Goal: Navigation & Orientation: Find specific page/section

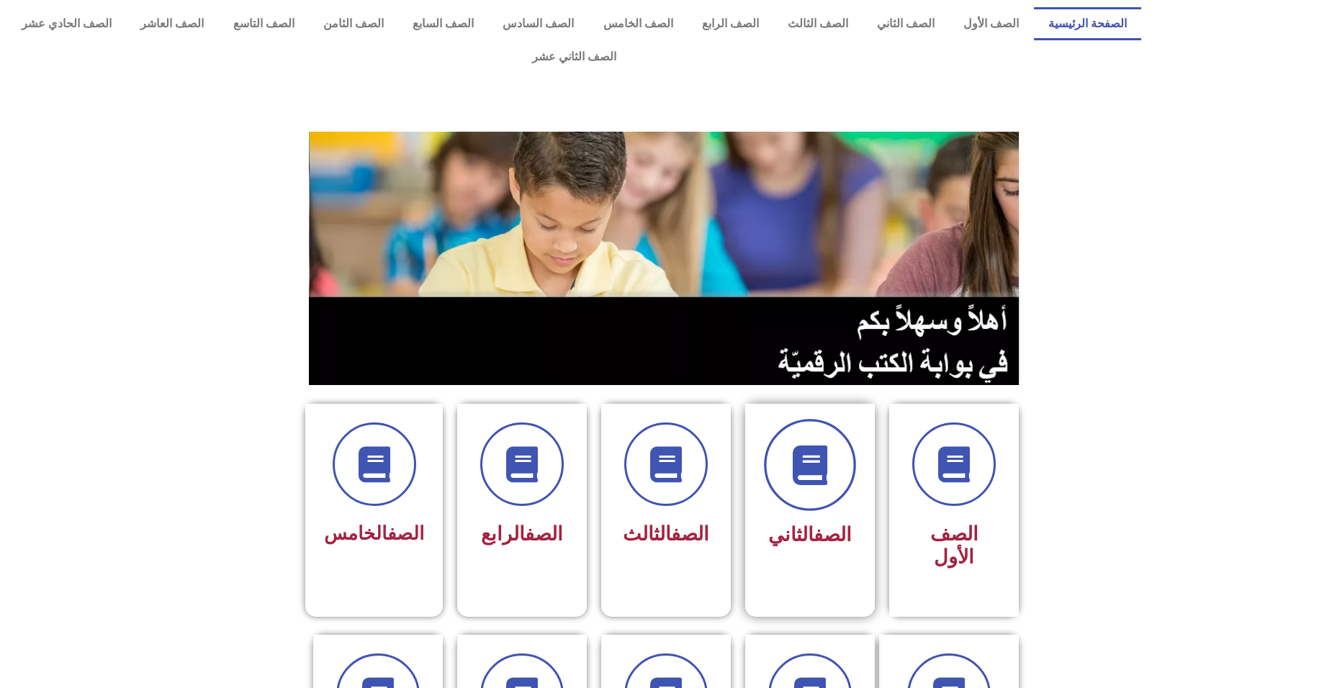
click at [794, 446] on icon at bounding box center [811, 466] width 40 height 40
click at [807, 462] on span at bounding box center [810, 465] width 92 height 92
click at [786, 524] on span "الصف الثاني" at bounding box center [810, 535] width 84 height 23
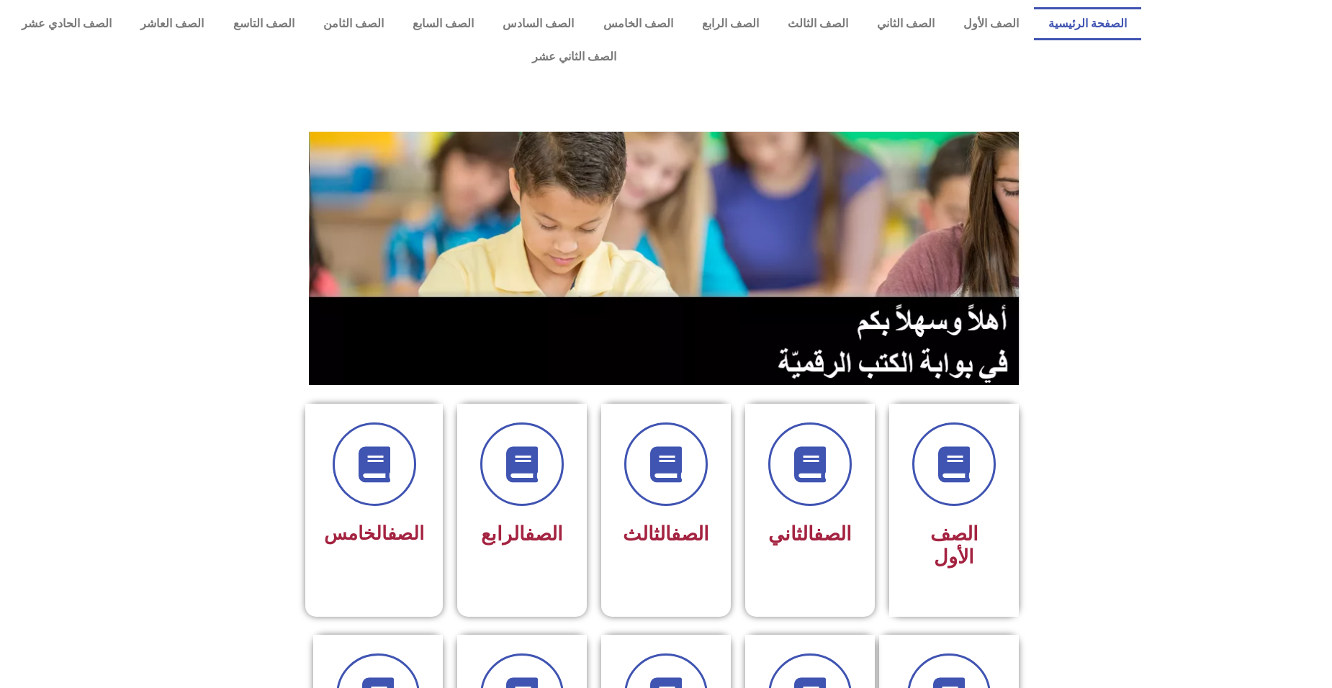
click at [1122, 336] on section at bounding box center [666, 258] width 1332 height 275
click at [907, 35] on link "الصف الثاني" at bounding box center [906, 23] width 86 height 33
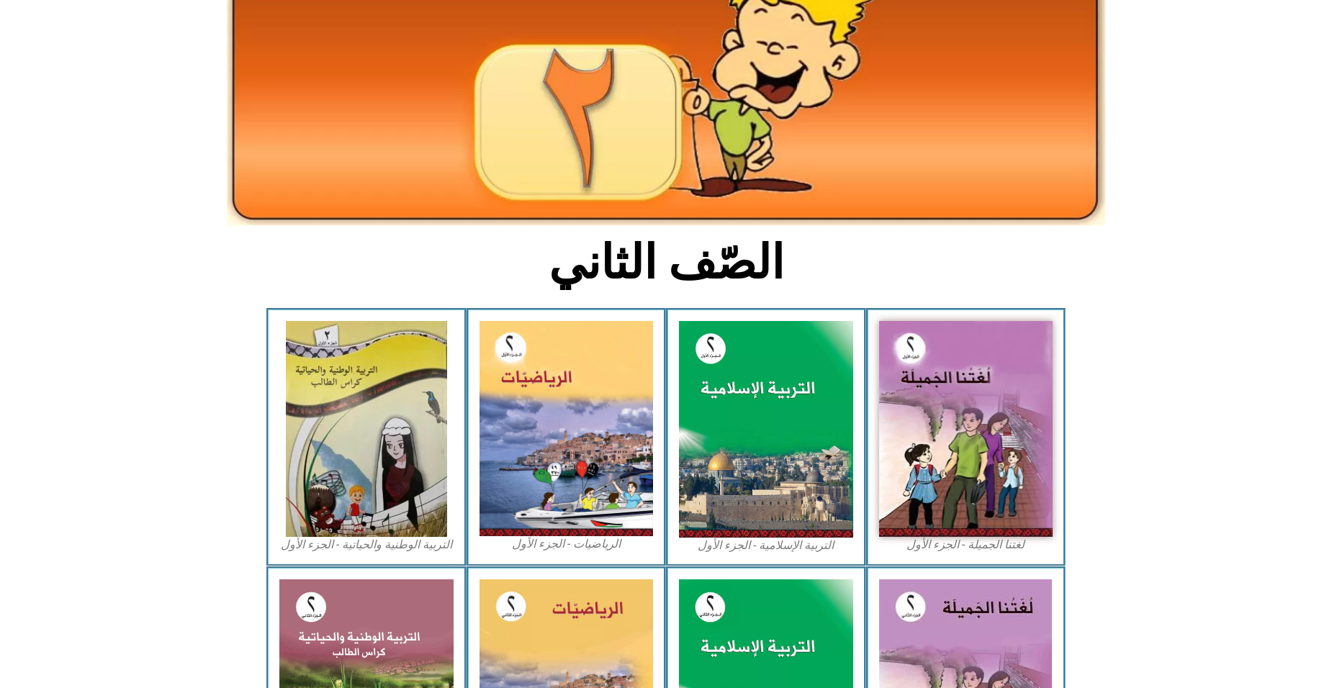
scroll to position [152, 0]
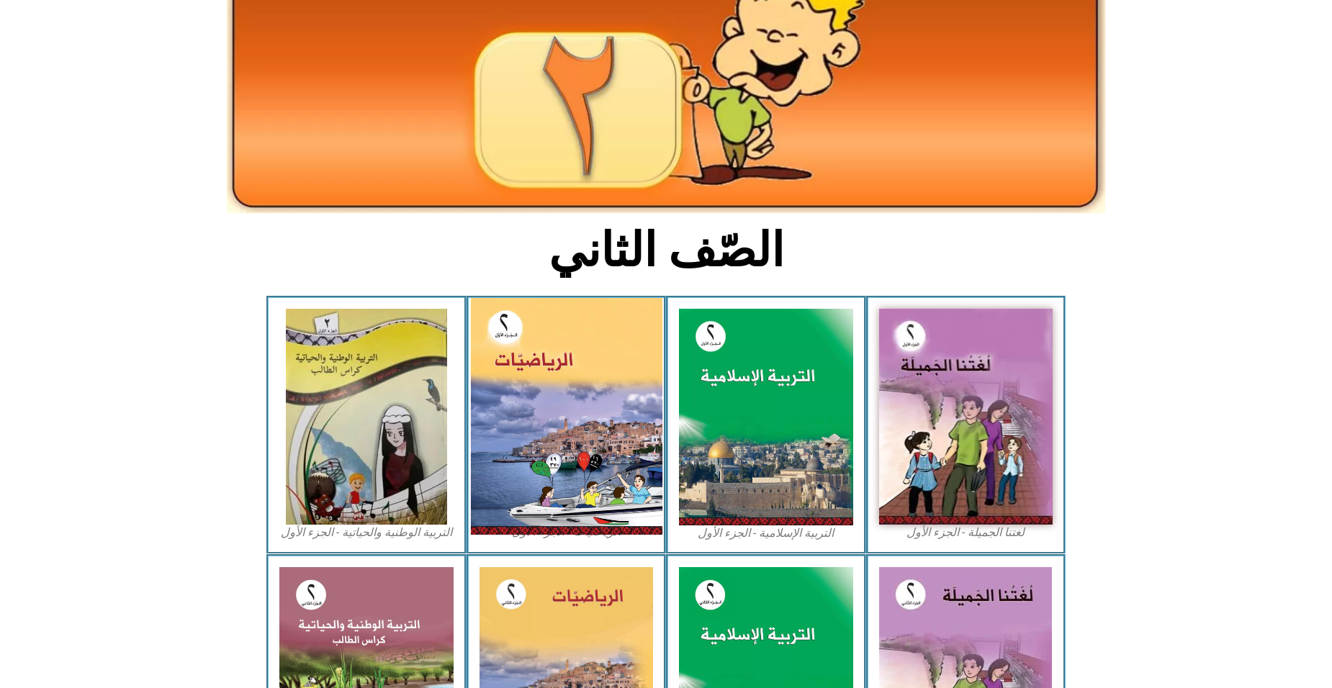
click at [574, 348] on img at bounding box center [566, 416] width 192 height 237
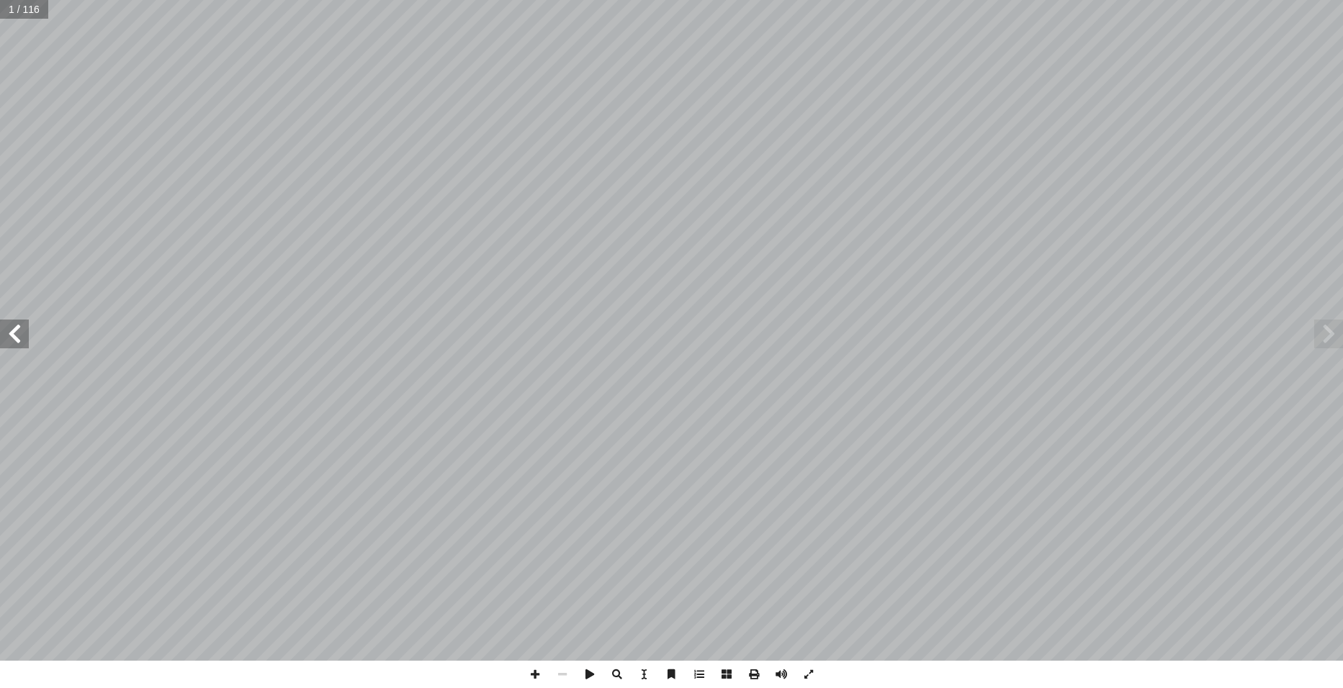
click at [15, 341] on span at bounding box center [14, 334] width 29 height 29
click at [16, 339] on span at bounding box center [14, 334] width 29 height 29
click at [13, 337] on span at bounding box center [14, 334] width 29 height 29
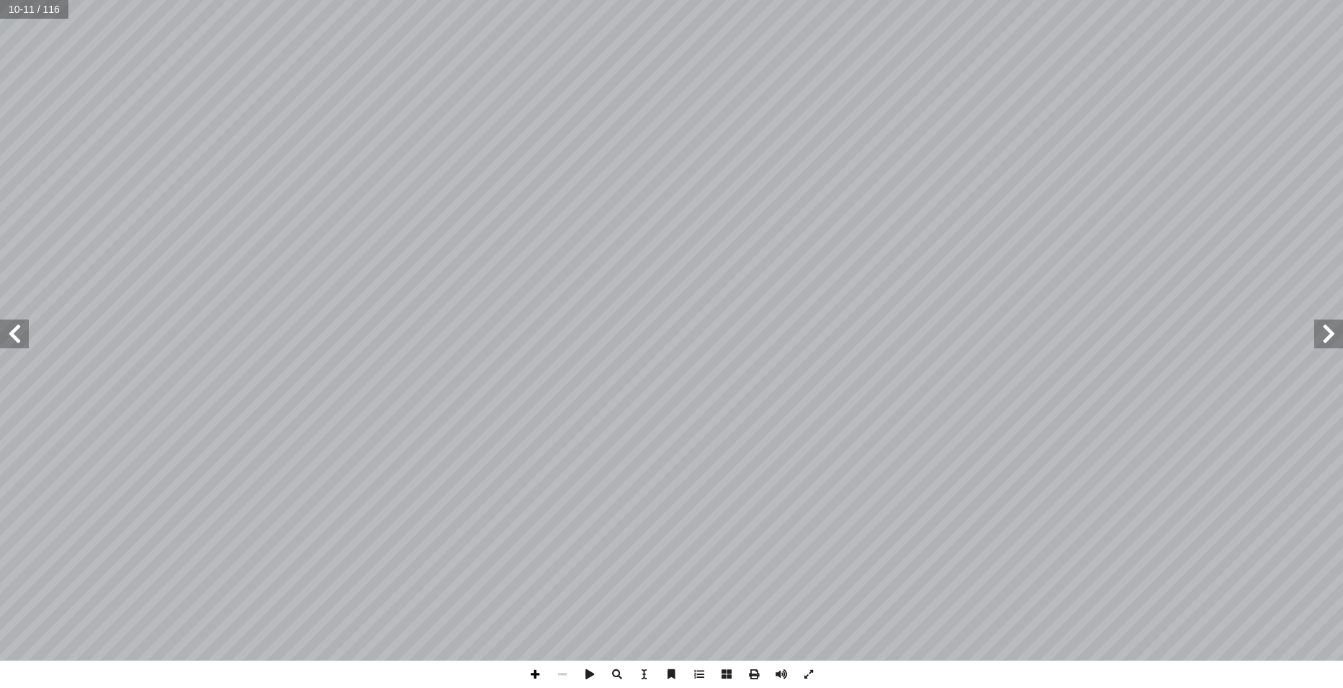
click at [532, 674] on span at bounding box center [534, 674] width 27 height 27
